Goal: Transaction & Acquisition: Purchase product/service

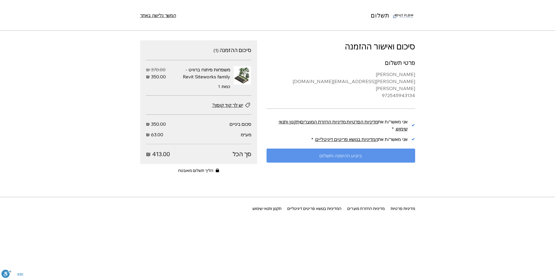
click at [334, 156] on span "ביצוע ההזמנה ותשלום" at bounding box center [340, 155] width 42 height 5
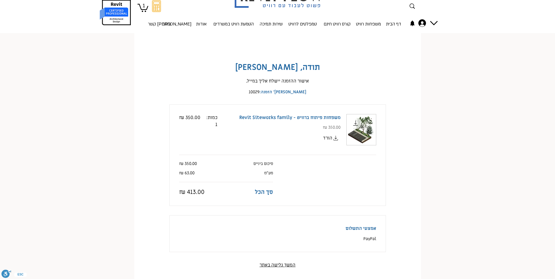
scroll to position [29, 0]
